Goal: Task Accomplishment & Management: Use online tool/utility

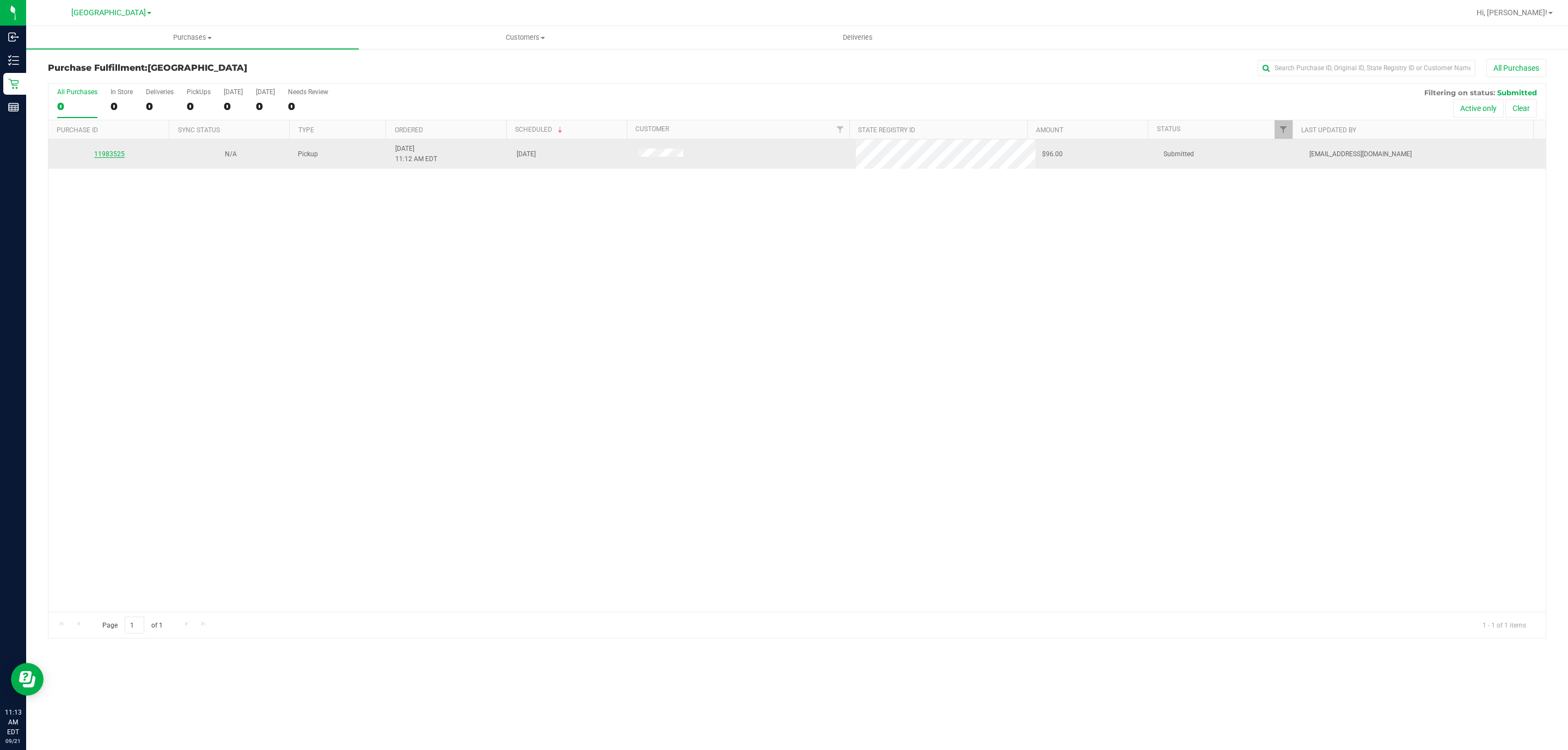
click at [102, 151] on link "11983525" at bounding box center [109, 153] width 31 height 8
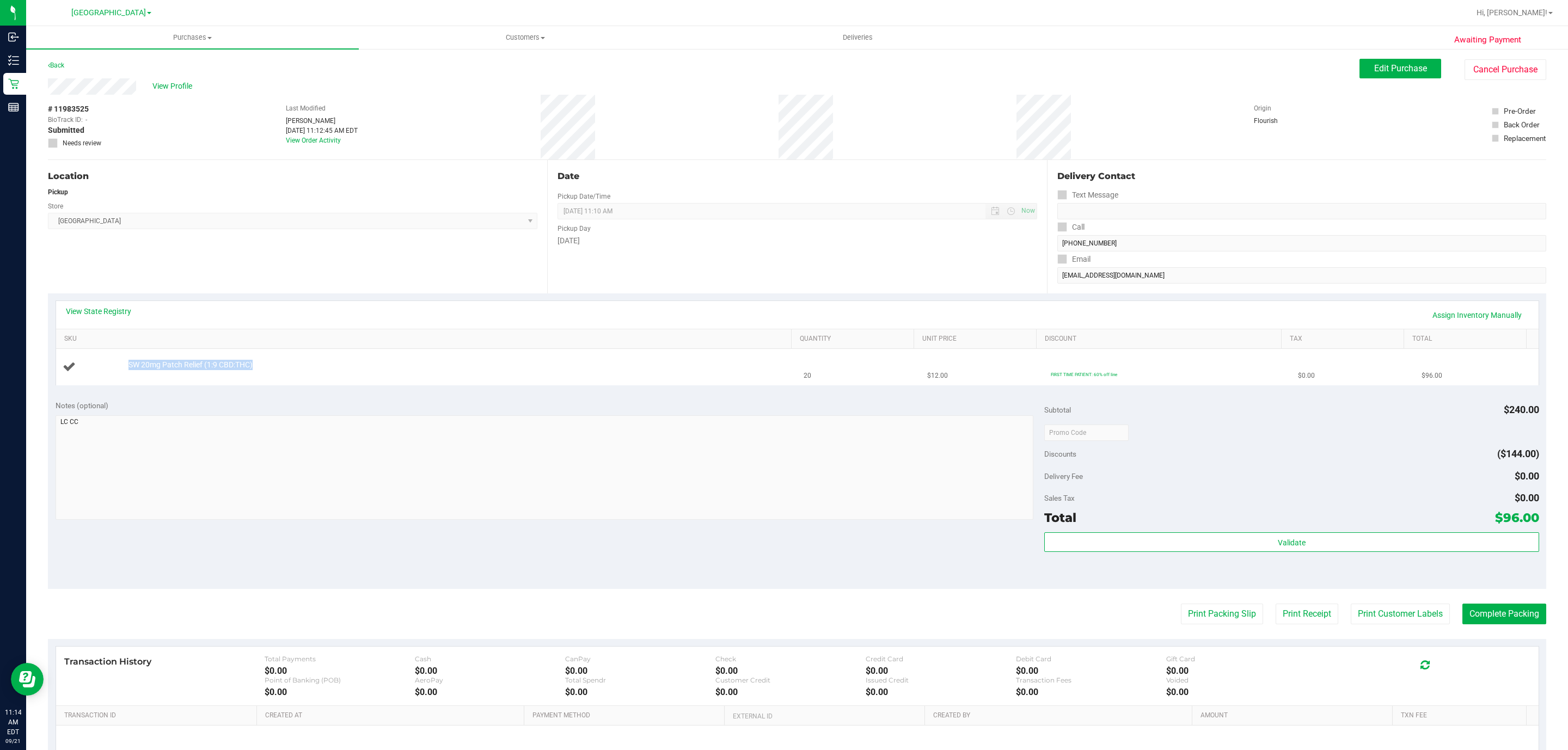
drag, startPoint x: 286, startPoint y: 369, endPoint x: 116, endPoint y: 371, distance: 170.0
click at [116, 371] on div "SW 20mg Patch Relief (1:9 CBD:THC)" at bounding box center [427, 367] width 729 height 14
copy div "SW 20mg Patch Relief (1:9 CBD:THC)"
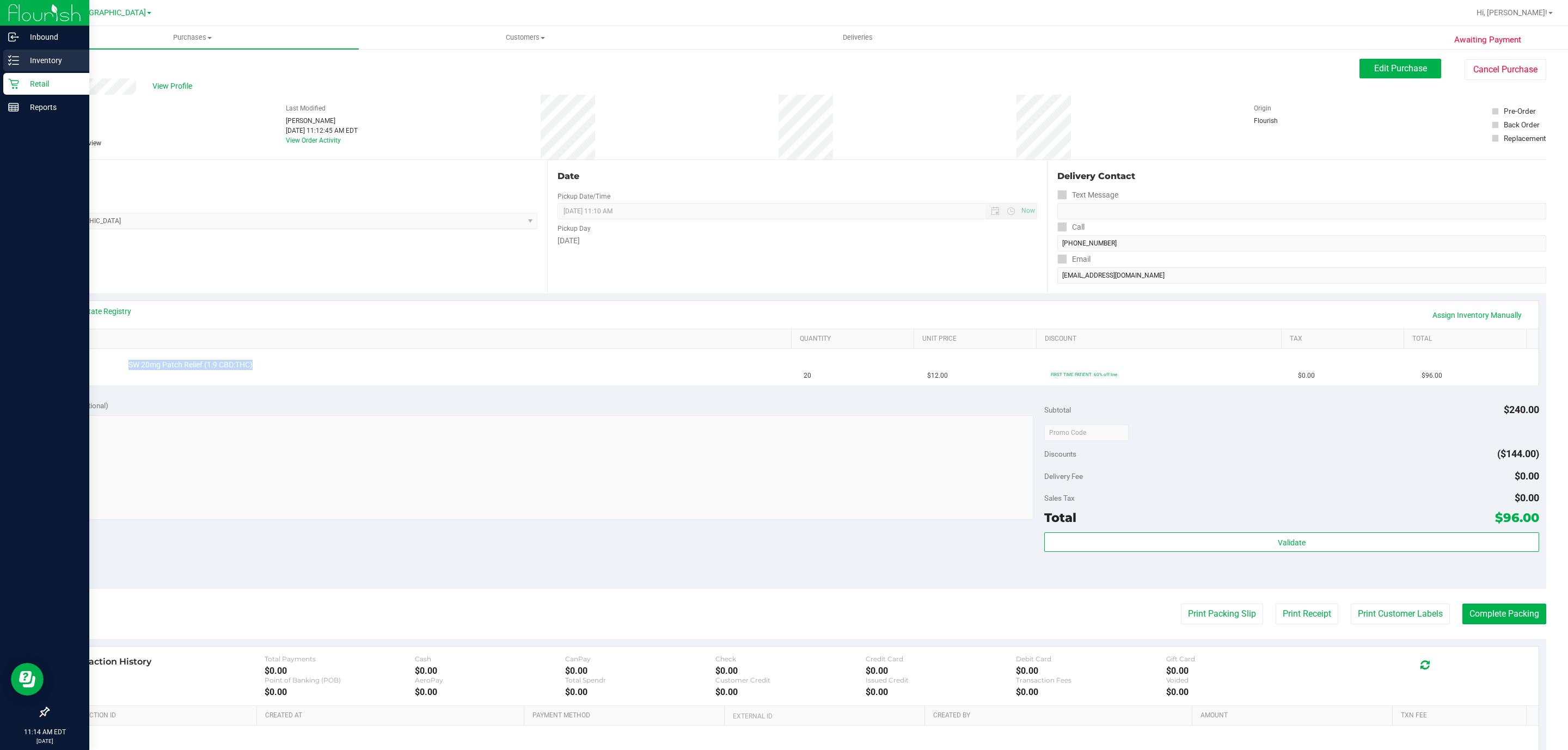
click at [31, 56] on p "Inventory" at bounding box center [51, 60] width 65 height 13
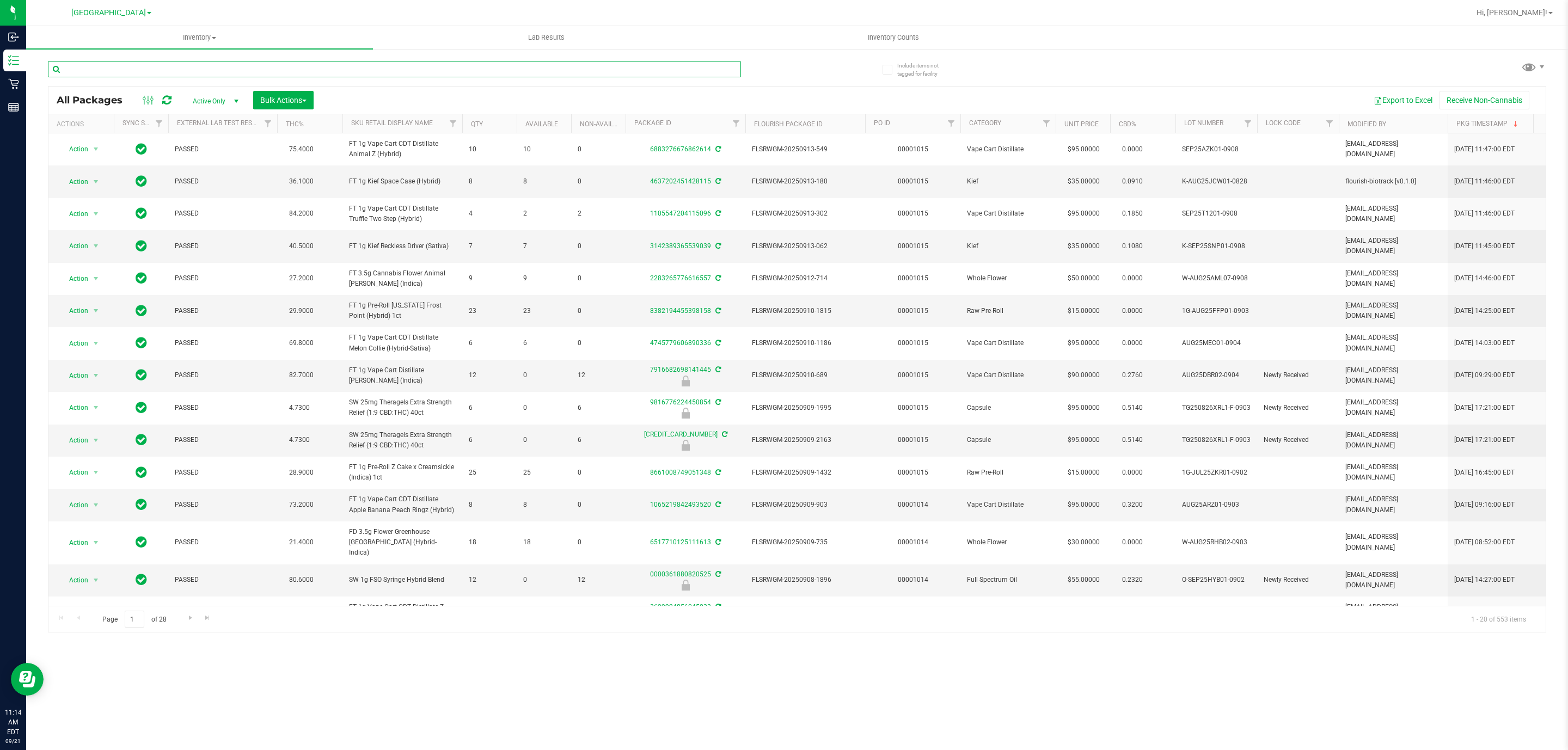
click at [190, 69] on input "text" at bounding box center [395, 69] width 693 height 16
paste input "SW 20mg Patch Relief (1:9 CBD:THC)"
type input "SW 20mg Patch Relief (1:9 CBD:THC)"
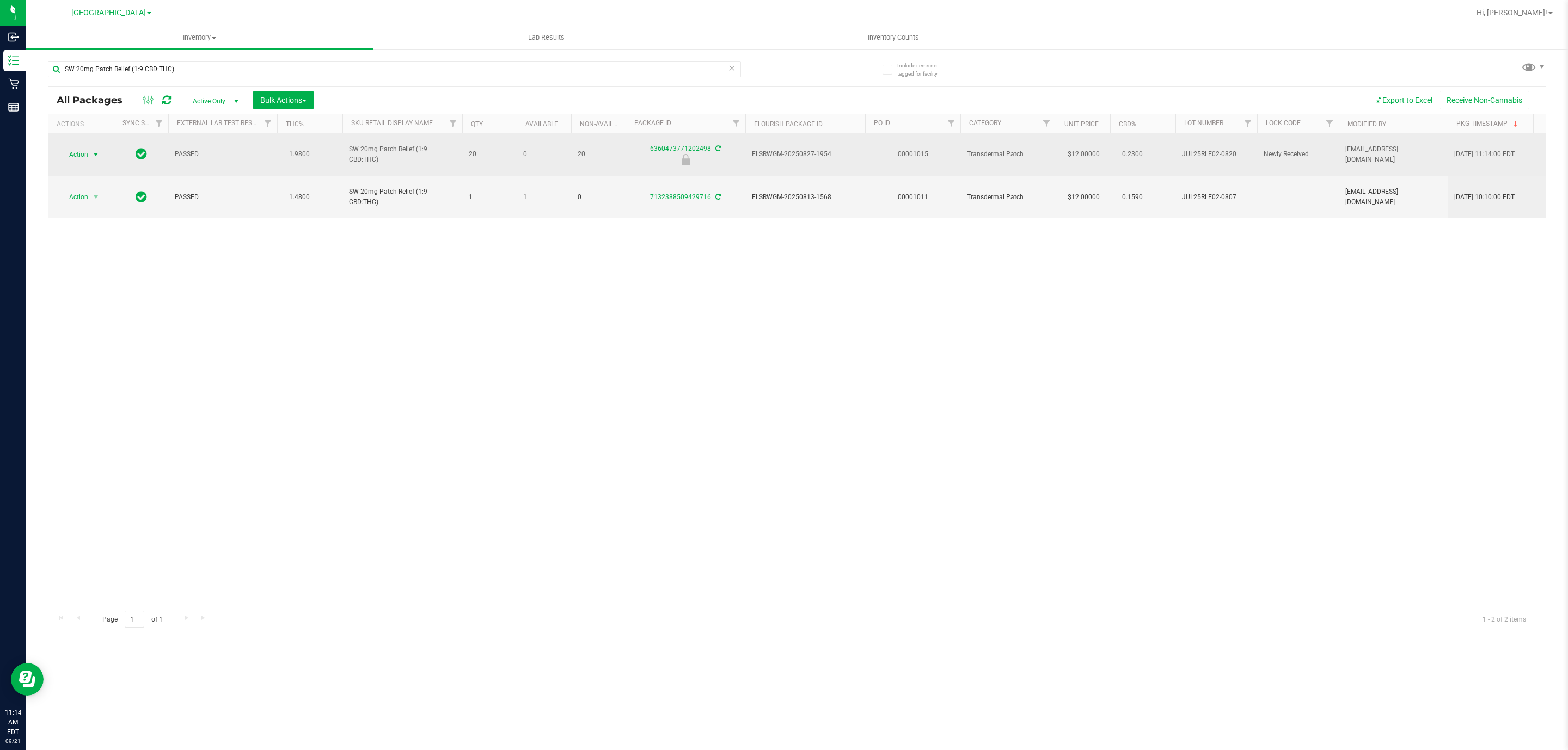
click at [81, 151] on span "Action" at bounding box center [74, 154] width 30 height 15
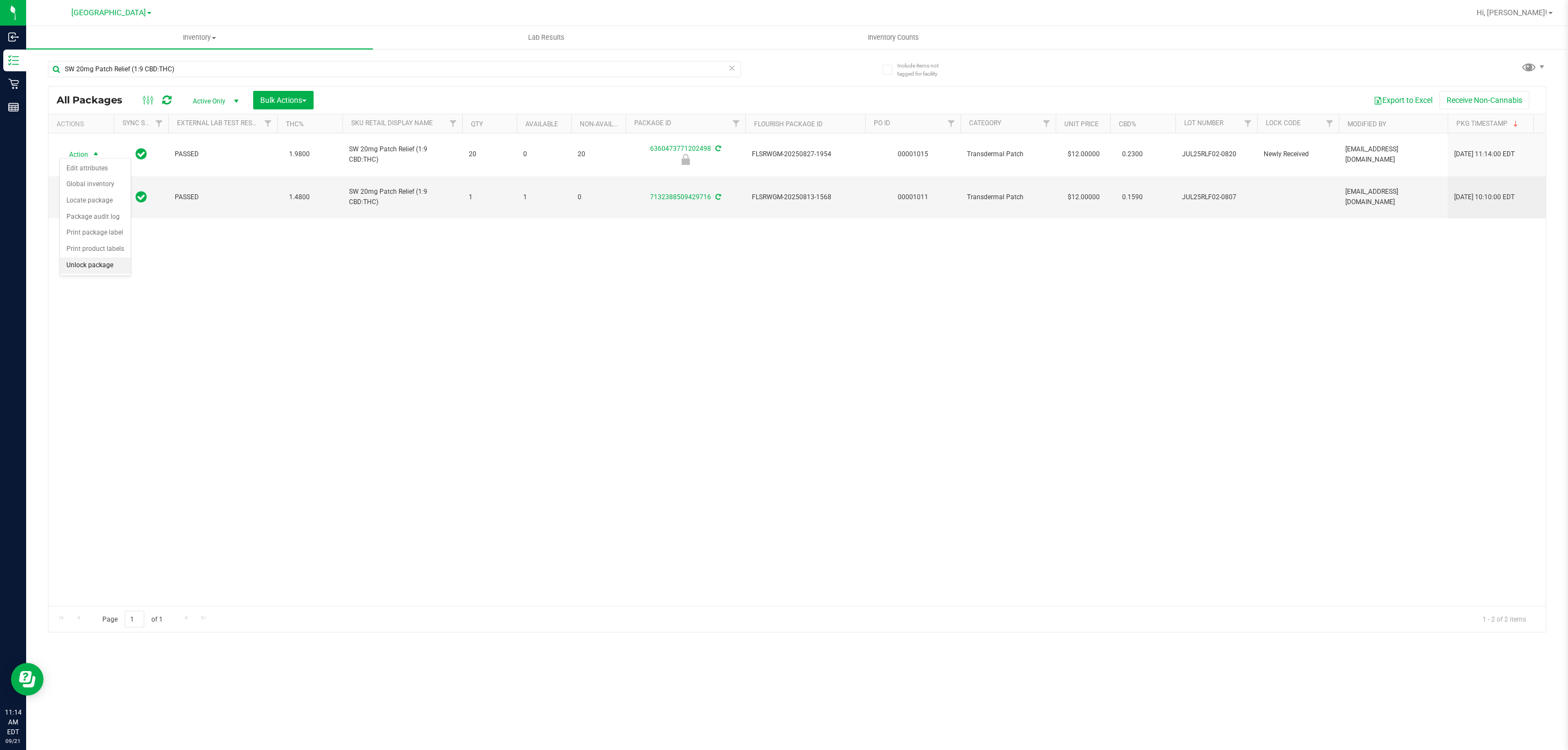
click at [92, 274] on li "Unlock package" at bounding box center [96, 265] width 71 height 16
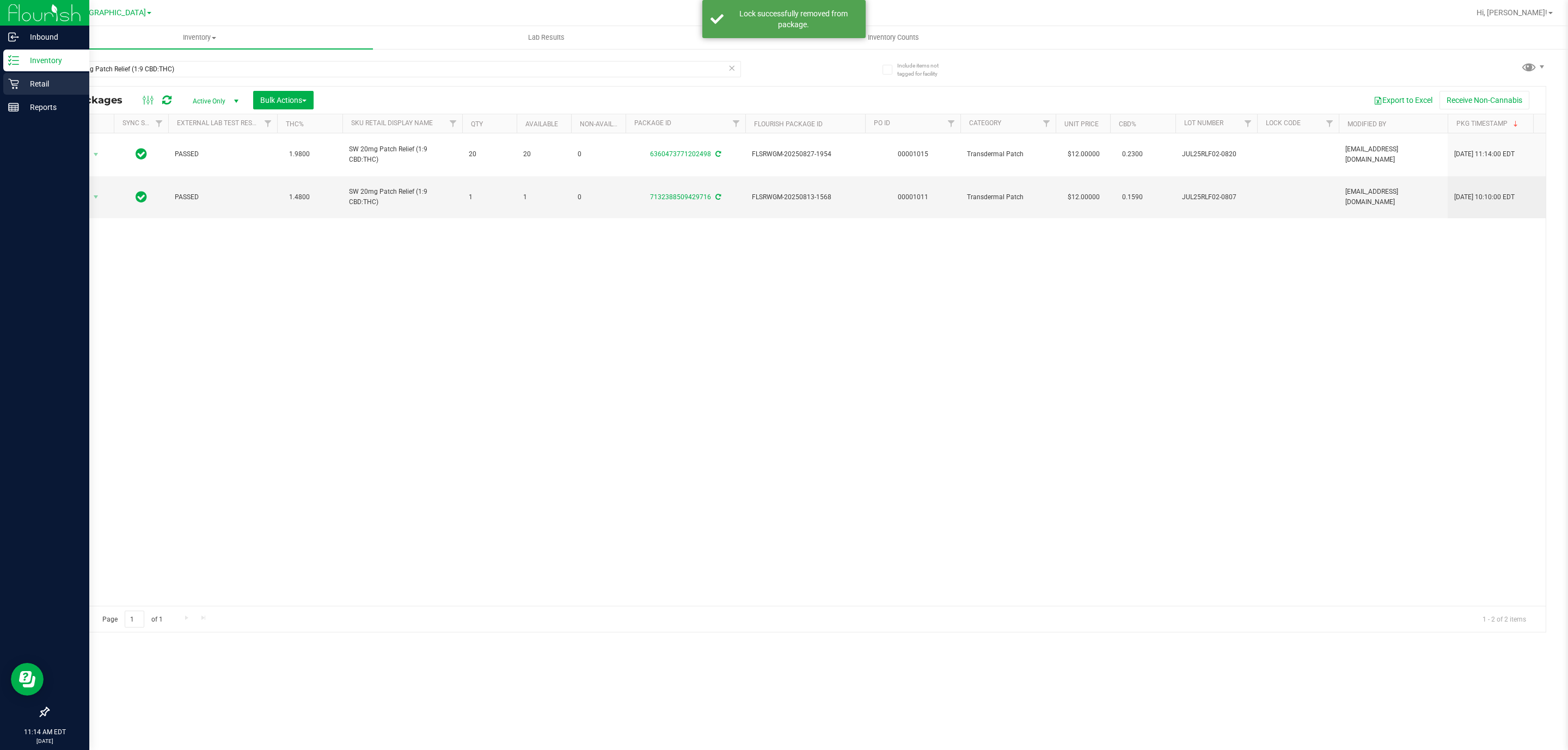
click at [16, 88] on icon at bounding box center [14, 84] width 10 height 10
